Goal: Check status: Check status

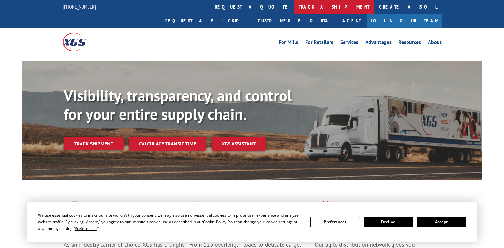
click at [294, 9] on link "track a shipment" at bounding box center [334, 7] width 80 height 14
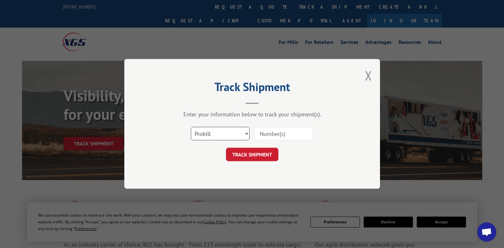
click at [219, 129] on select "Select category... Probill BOL PO" at bounding box center [220, 133] width 59 height 13
select select "bol"
click at [191, 127] on select "Select category... Probill BOL PO" at bounding box center [220, 133] width 59 height 13
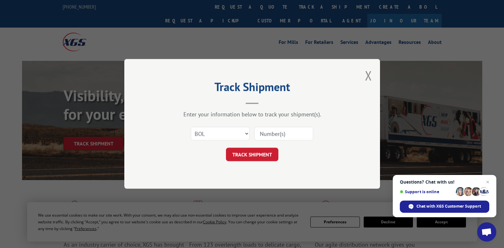
click at [267, 130] on input at bounding box center [284, 133] width 59 height 13
type input "54392885"
click at [257, 157] on button "TRACK SHIPMENT" at bounding box center [252, 154] width 52 height 13
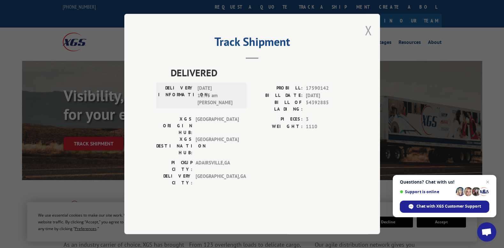
click at [367, 39] on button "Close modal" at bounding box center [368, 30] width 7 height 17
